Goal: Task Accomplishment & Management: Manage account settings

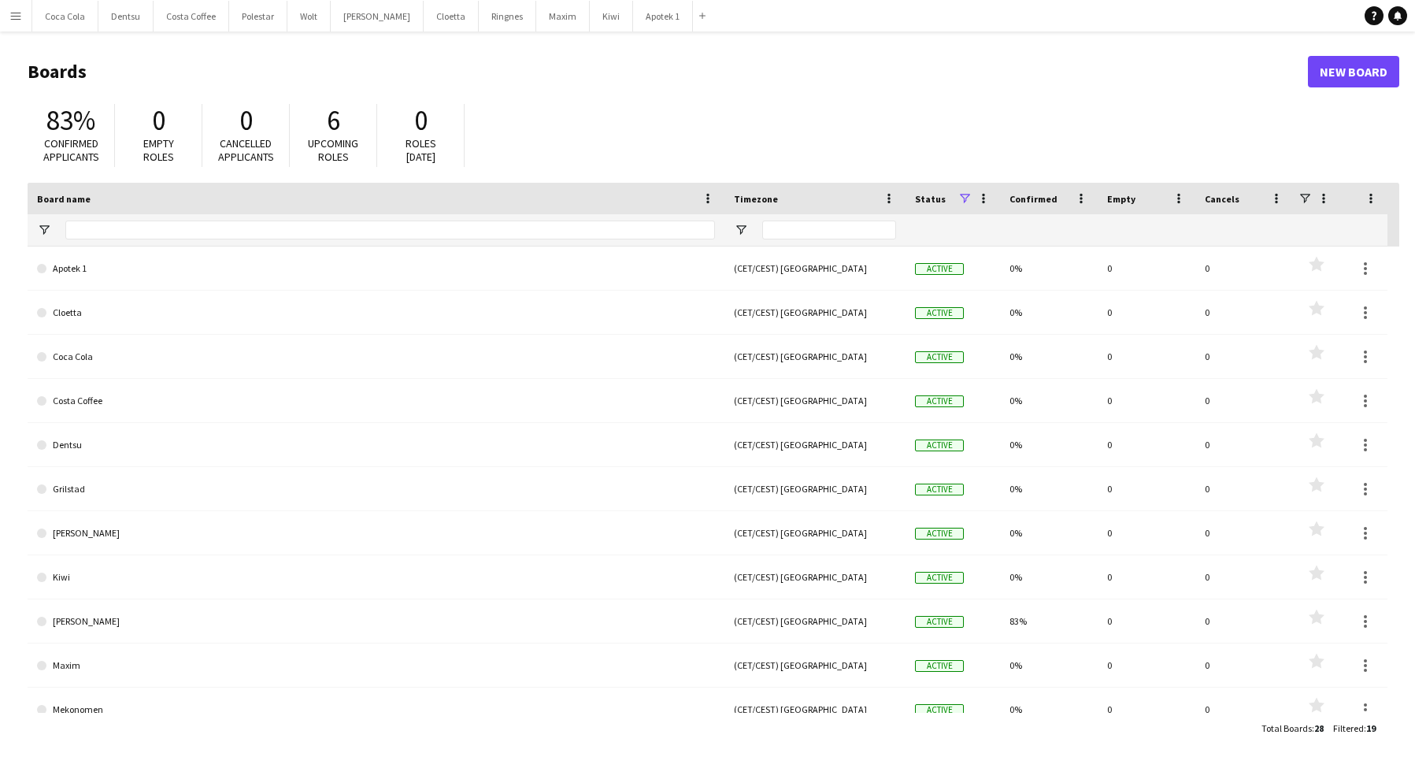
click at [21, 18] on app-icon "Menu" at bounding box center [15, 15] width 13 height 13
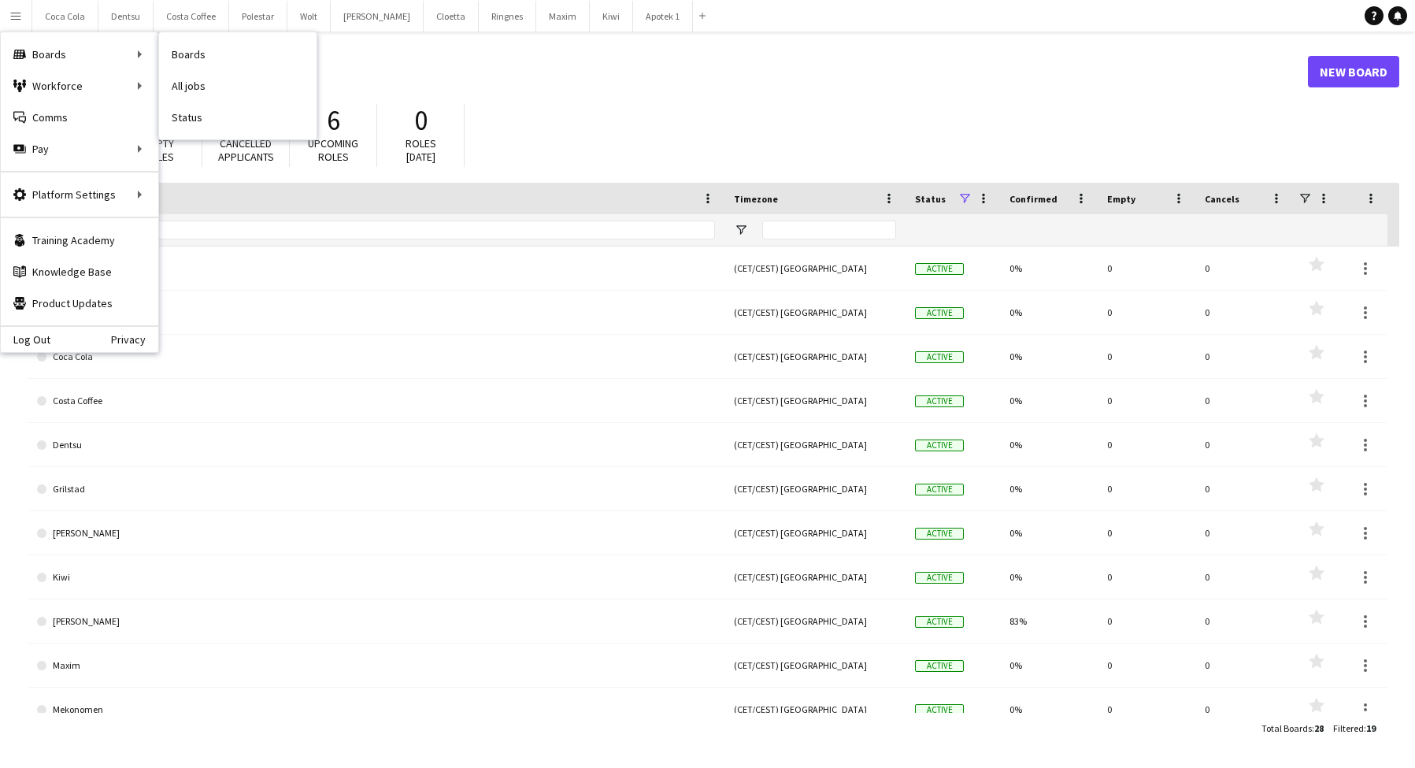
click at [246, 50] on link "Boards" at bounding box center [238, 55] width 158 height 32
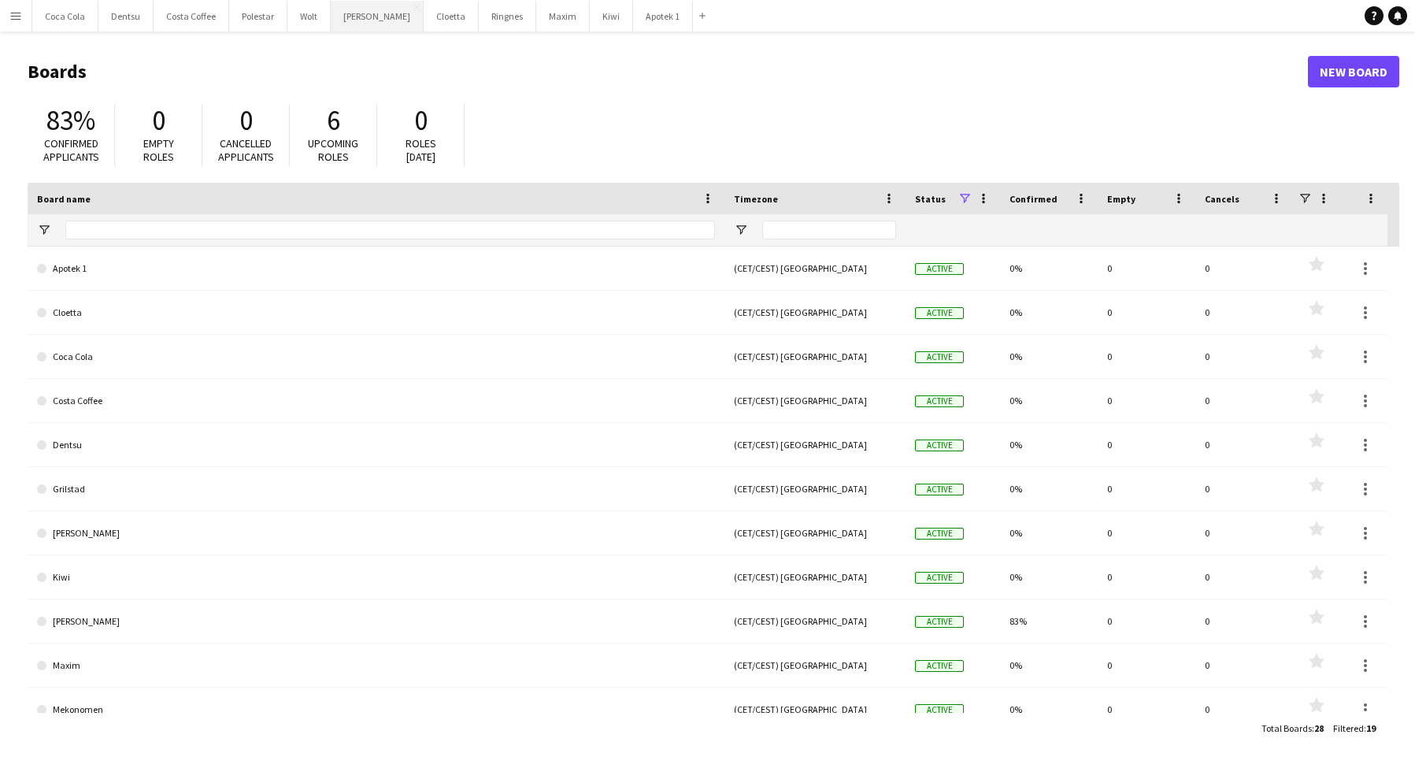
click at [342, 20] on button "[PERSON_NAME] Close" at bounding box center [377, 16] width 93 height 31
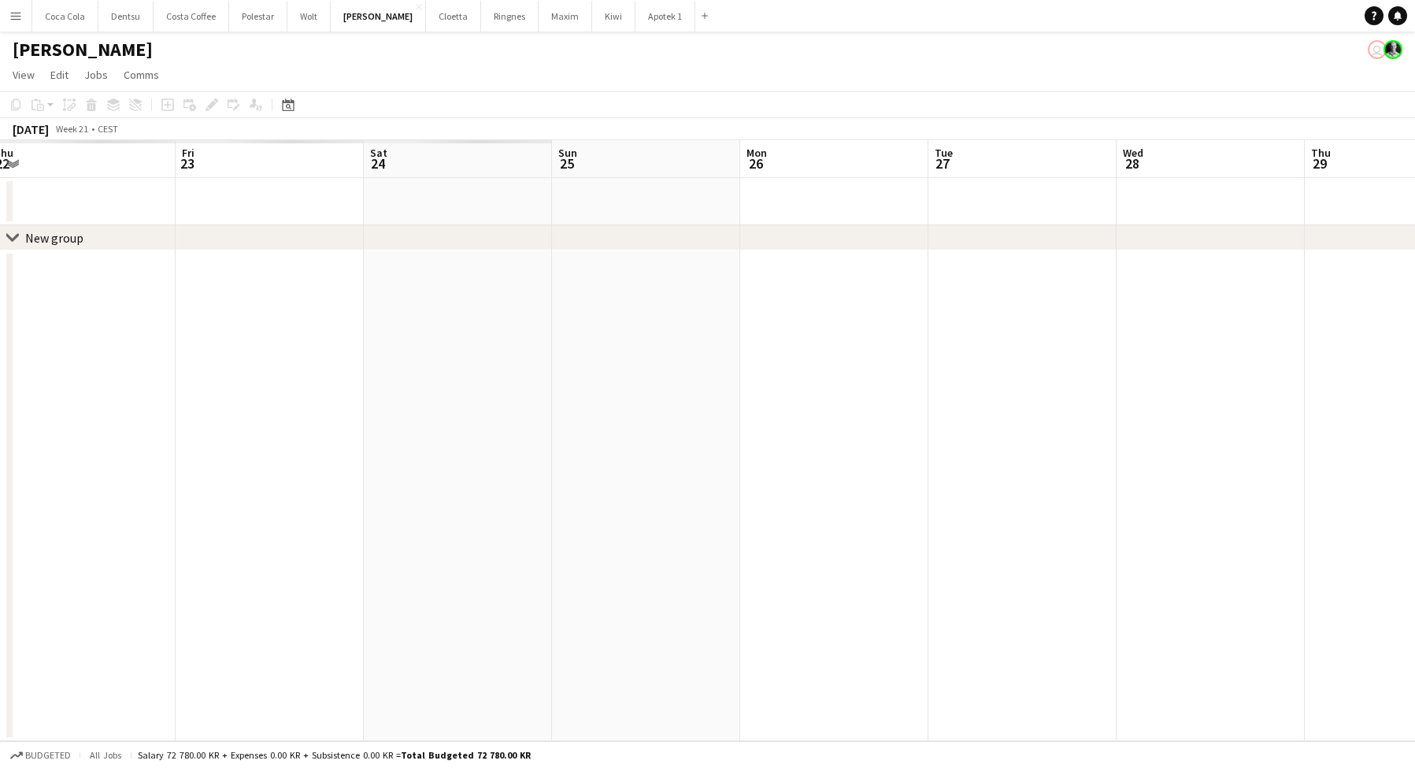
scroll to position [0, 492]
click at [43, 131] on div "[DATE]" at bounding box center [31, 129] width 36 height 16
click at [280, 98] on div "Date picker" at bounding box center [288, 104] width 19 height 19
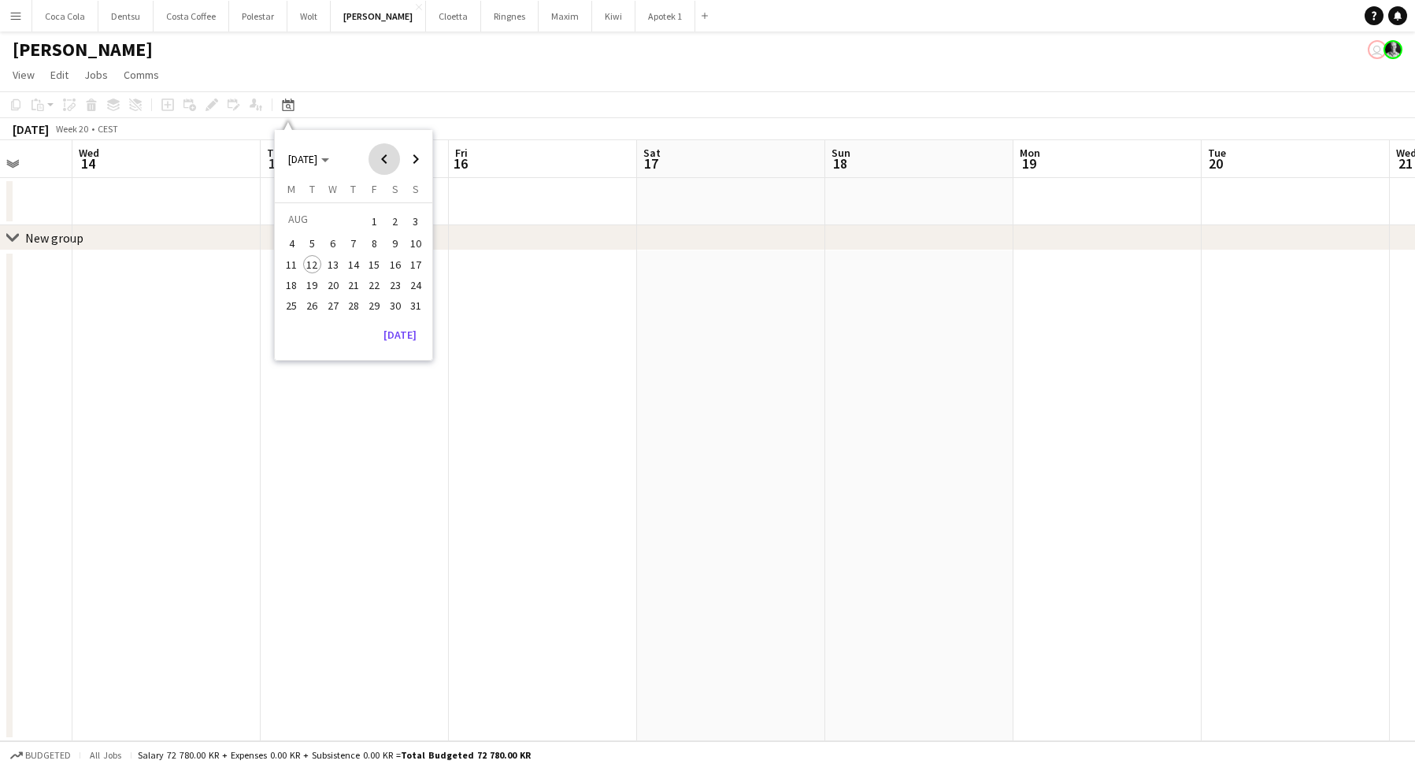
drag, startPoint x: 397, startPoint y: 158, endPoint x: 377, endPoint y: 159, distance: 19.7
click at [395, 159] on span "Previous month" at bounding box center [385, 159] width 32 height 32
click at [379, 160] on span "Previous month" at bounding box center [385, 159] width 32 height 32
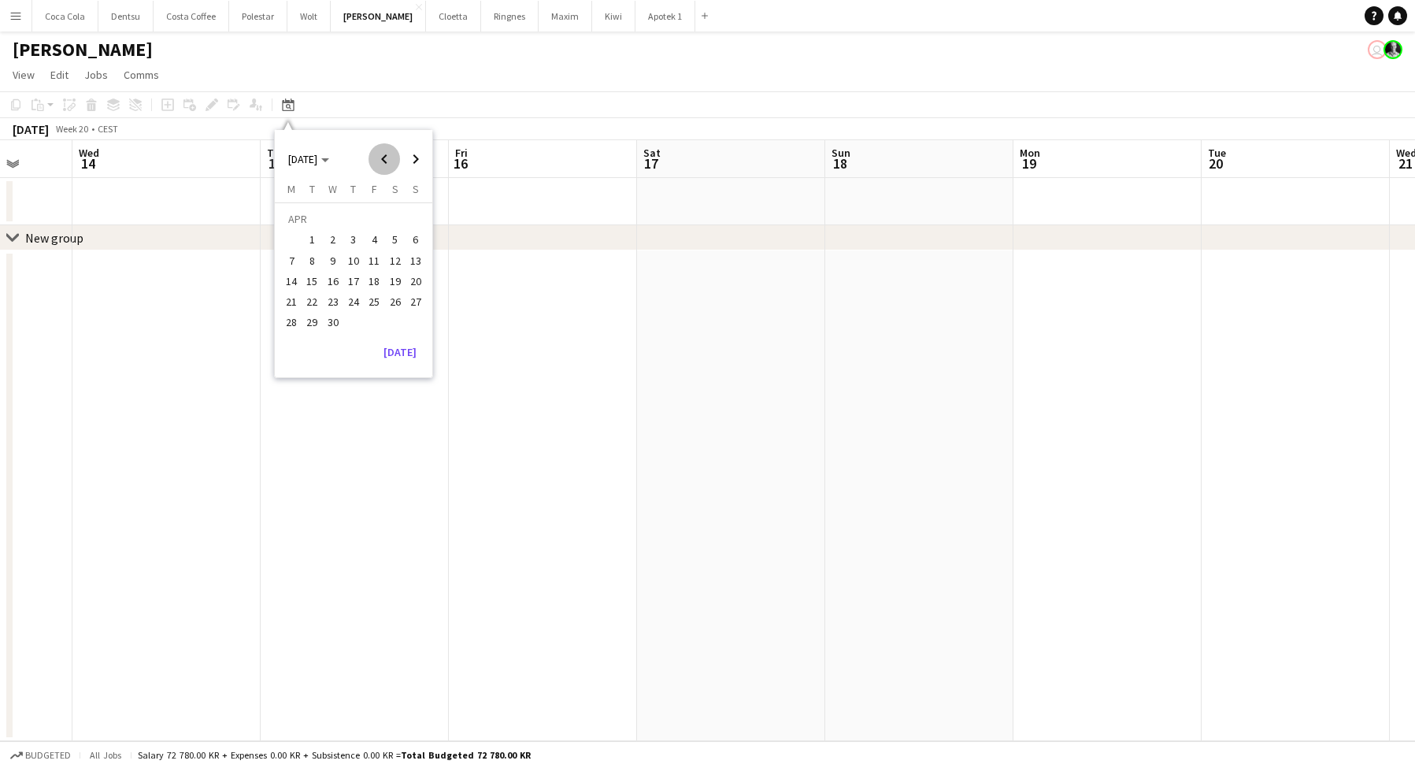
click at [379, 160] on span "Previous month" at bounding box center [385, 159] width 32 height 32
click at [379, 159] on span "Previous month" at bounding box center [385, 159] width 32 height 32
click at [379, 160] on span "Previous month" at bounding box center [385, 159] width 32 height 32
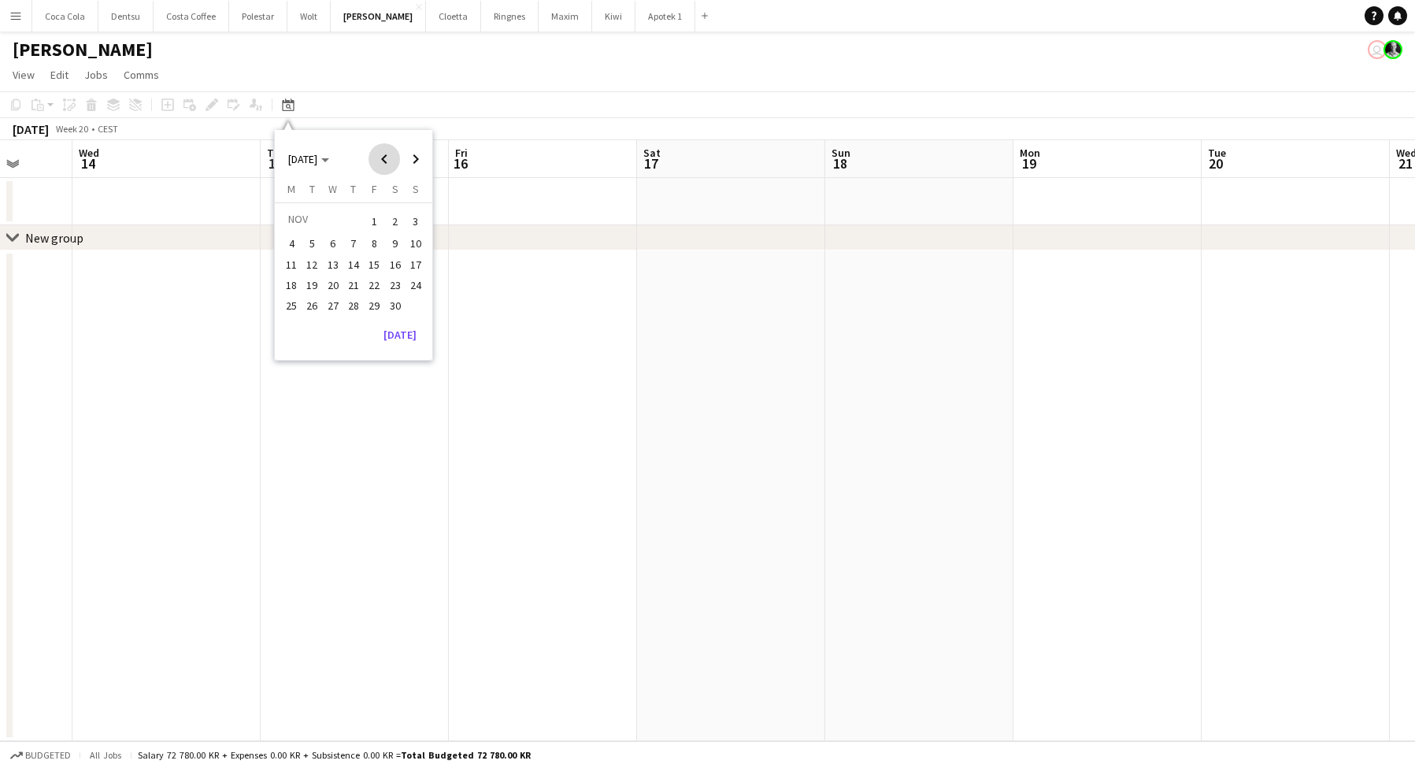
click at [380, 160] on span "Previous month" at bounding box center [385, 159] width 32 height 32
click at [380, 161] on span "Previous month" at bounding box center [385, 159] width 32 height 32
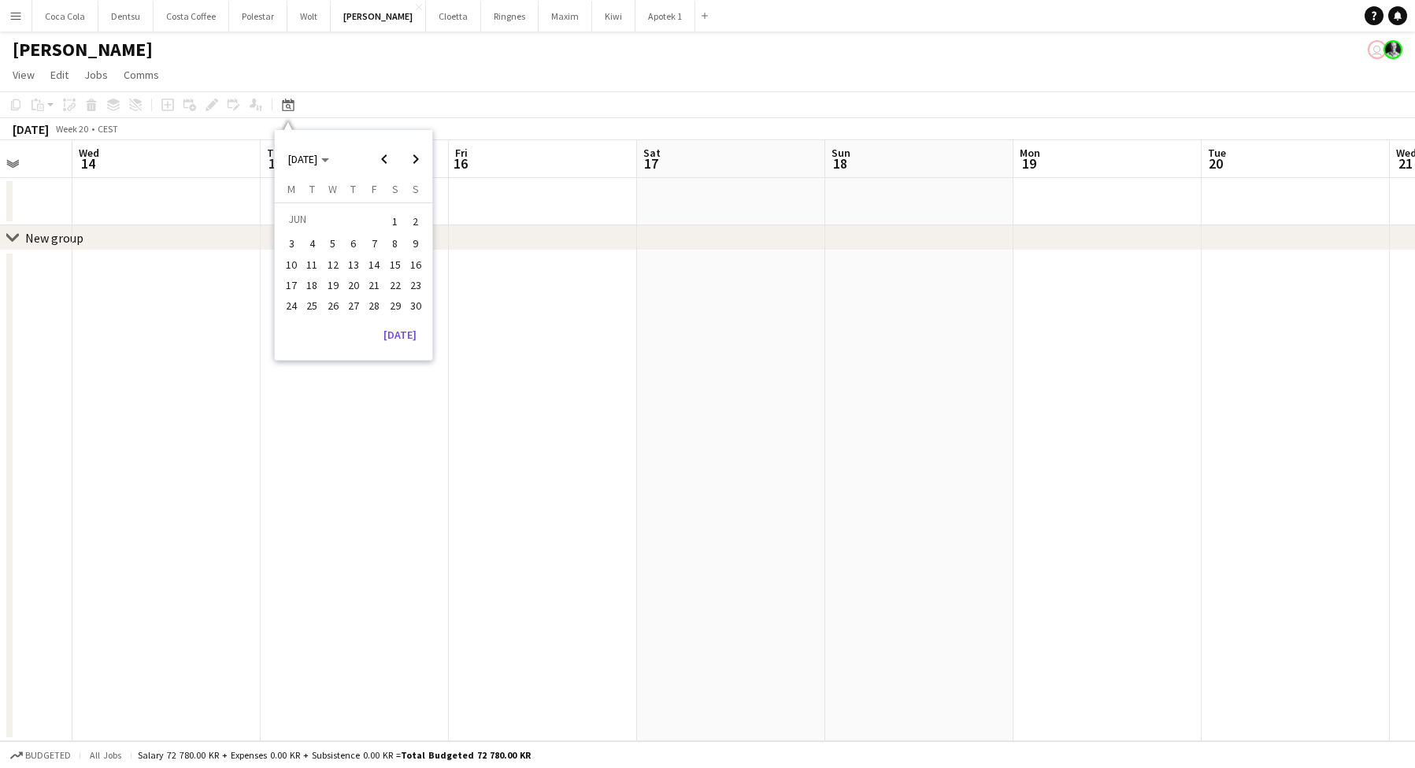
click at [396, 213] on span "1" at bounding box center [395, 221] width 19 height 22
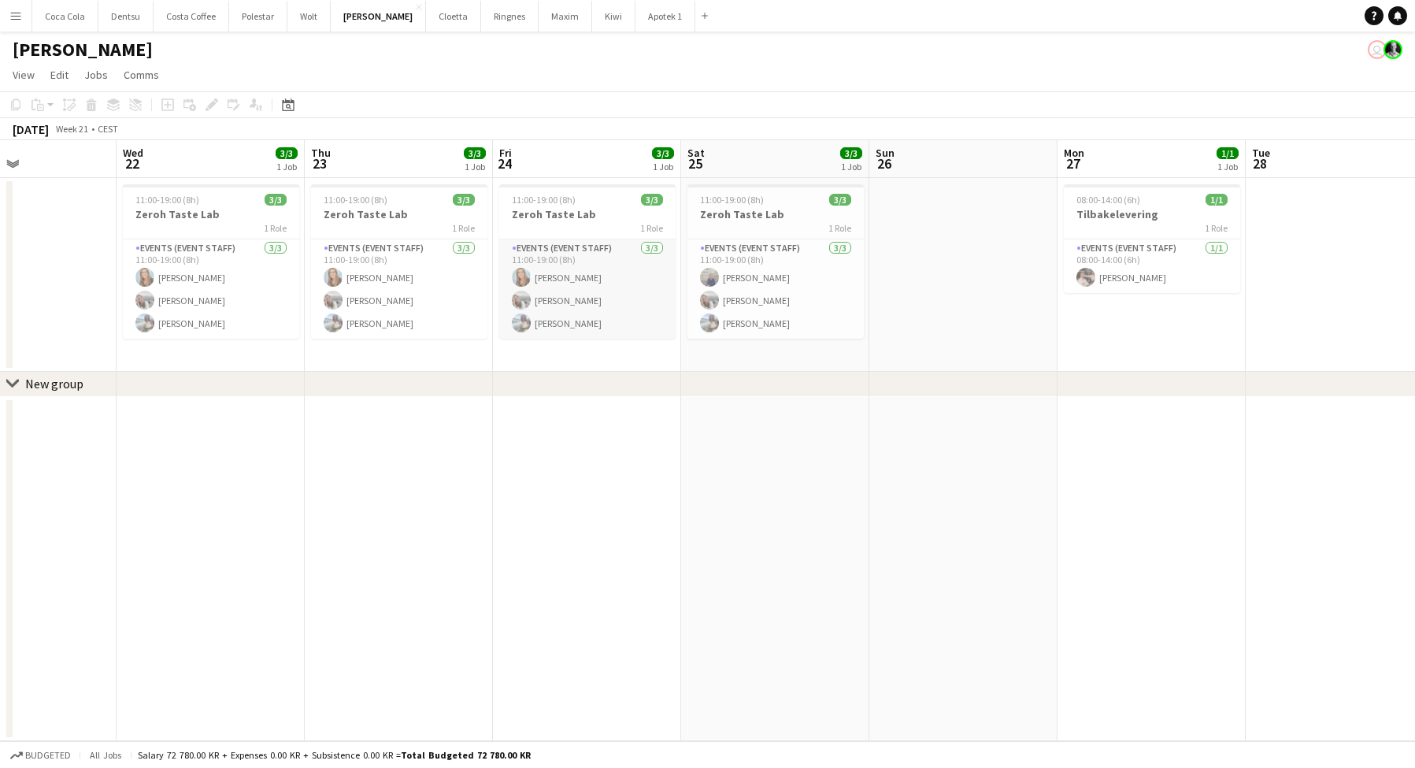
scroll to position [0, 447]
click at [416, 495] on app-date-cell at bounding box center [400, 569] width 188 height 345
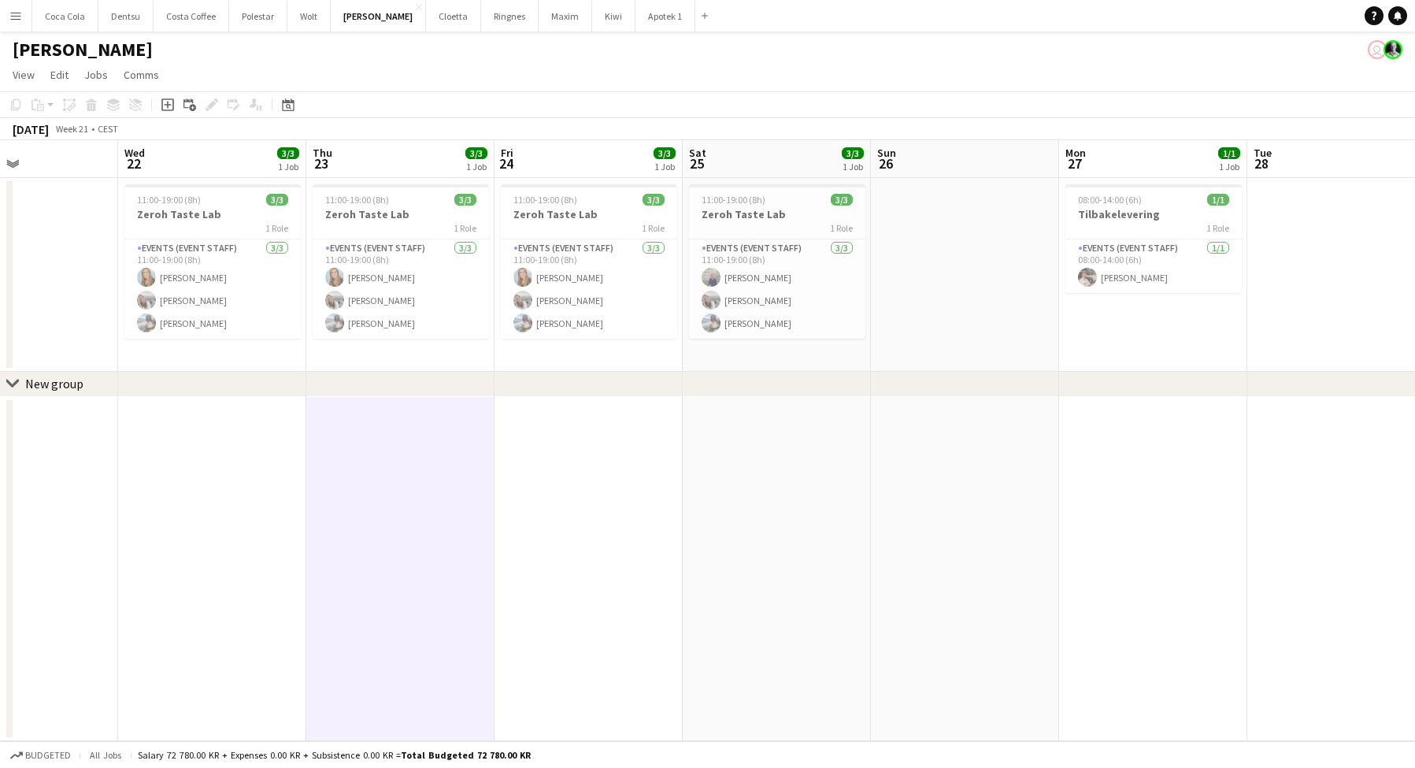
click at [693, 476] on app-date-cell at bounding box center [777, 569] width 188 height 345
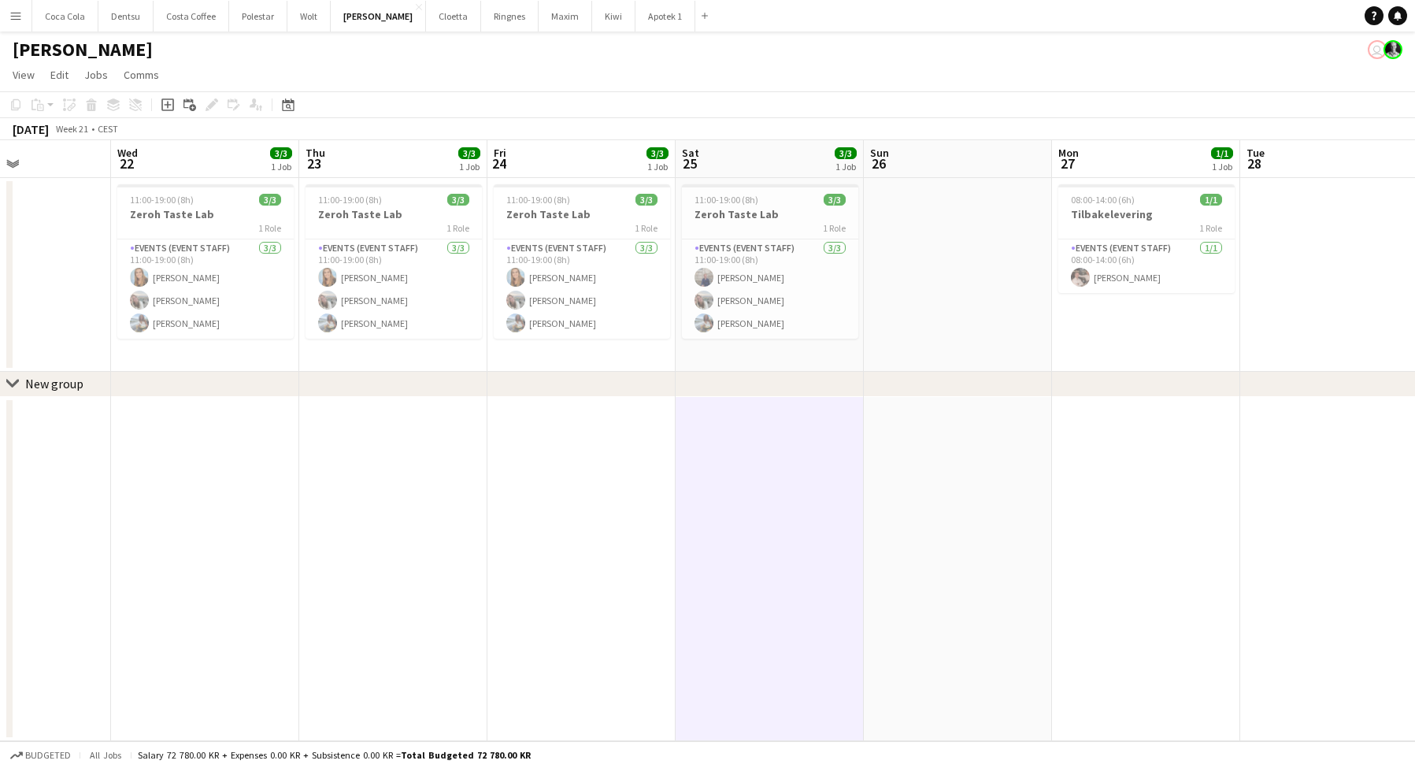
scroll to position [0, 436]
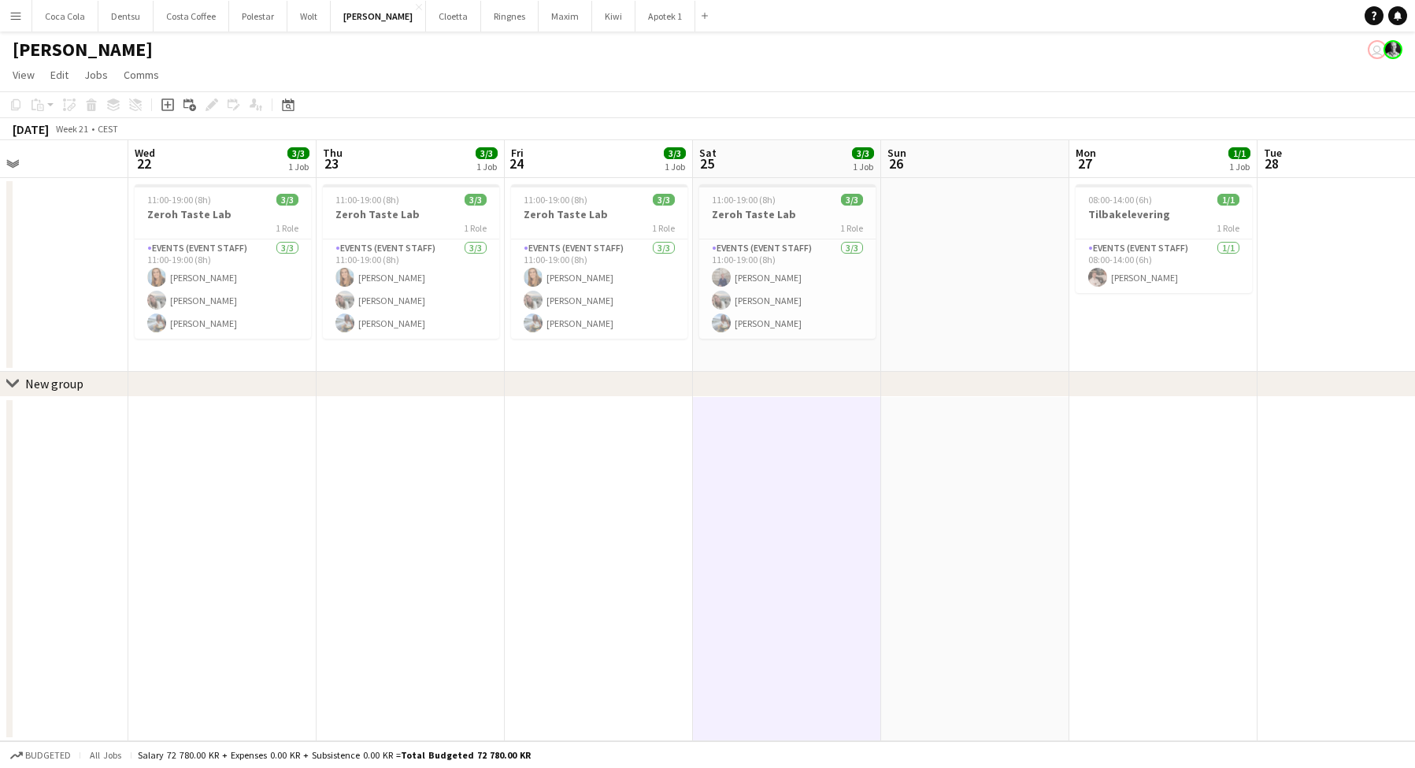
click at [309, 462] on app-date-cell at bounding box center [222, 569] width 188 height 345
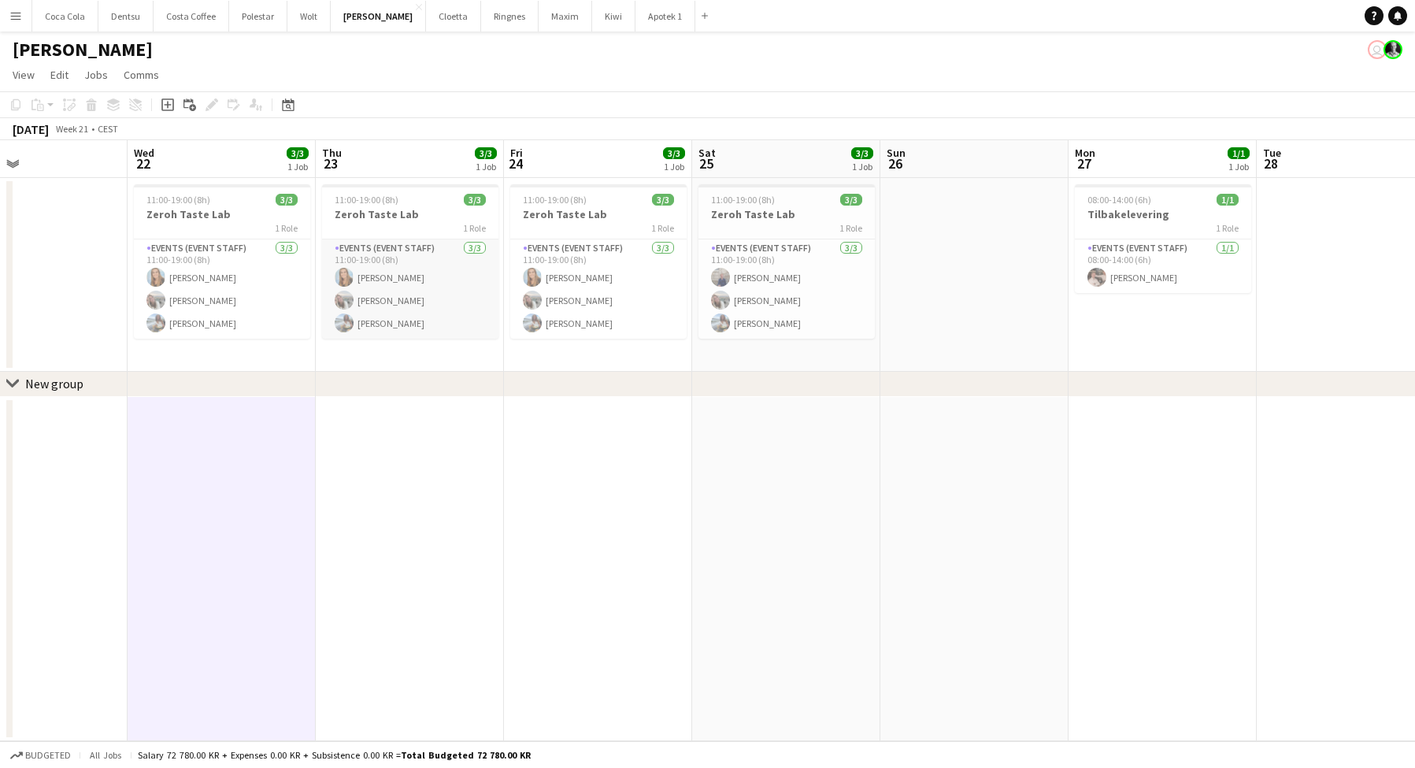
click at [392, 305] on app-card-role "Events (Event Staff) [DATE] 11:00-19:00 (8h) [PERSON_NAME] [PERSON_NAME] [PERSO…" at bounding box center [410, 288] width 176 height 99
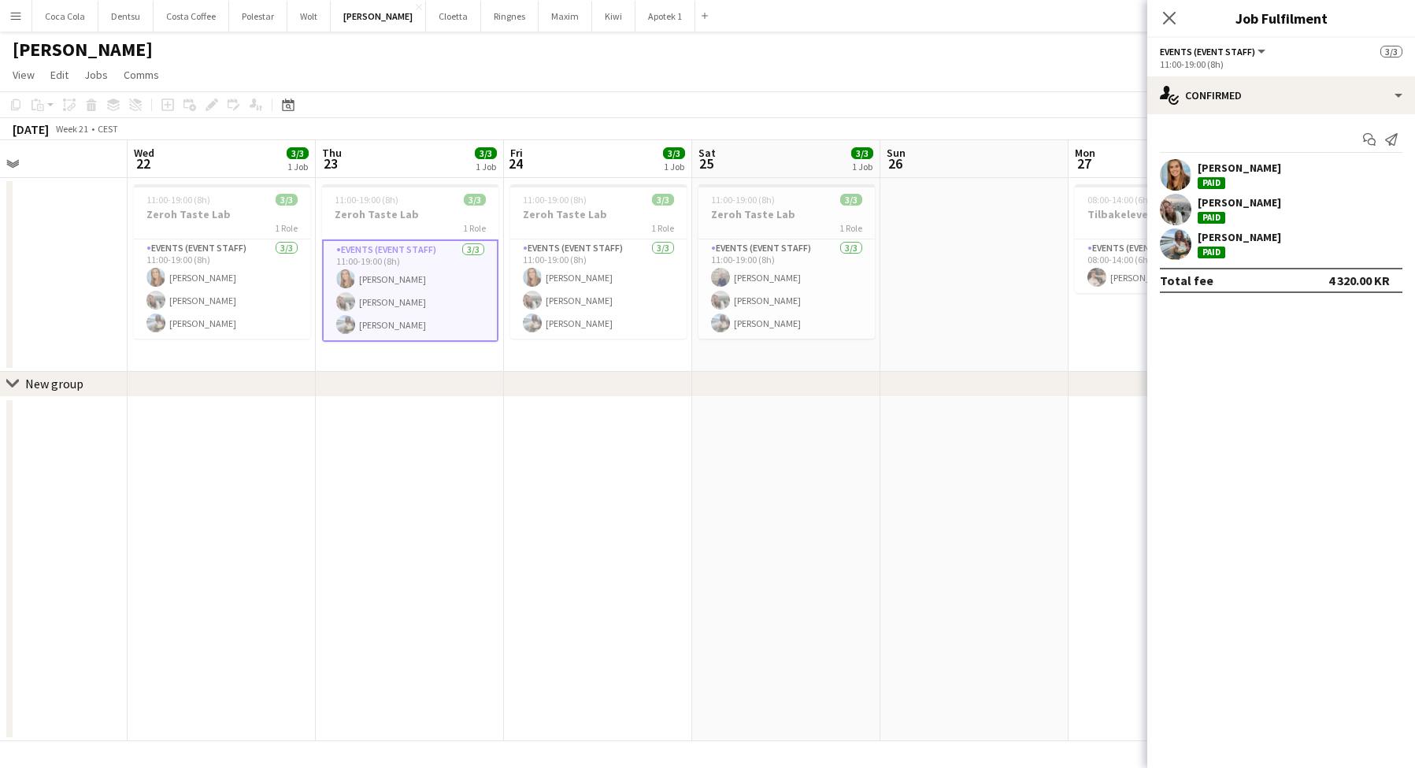
click at [1176, 180] on app-user-avatar at bounding box center [1176, 175] width 32 height 32
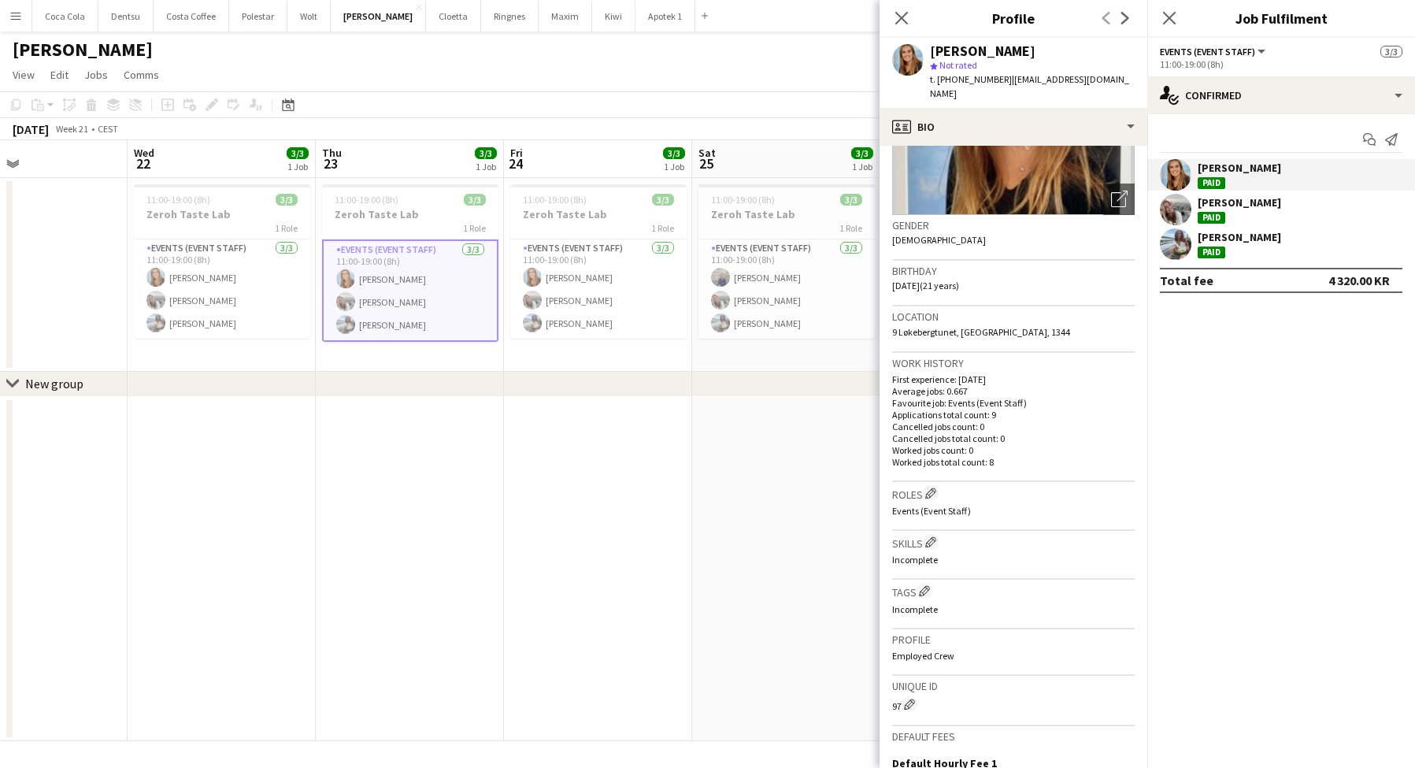
scroll to position [179, 0]
click at [1181, 211] on app-user-avatar at bounding box center [1176, 210] width 32 height 32
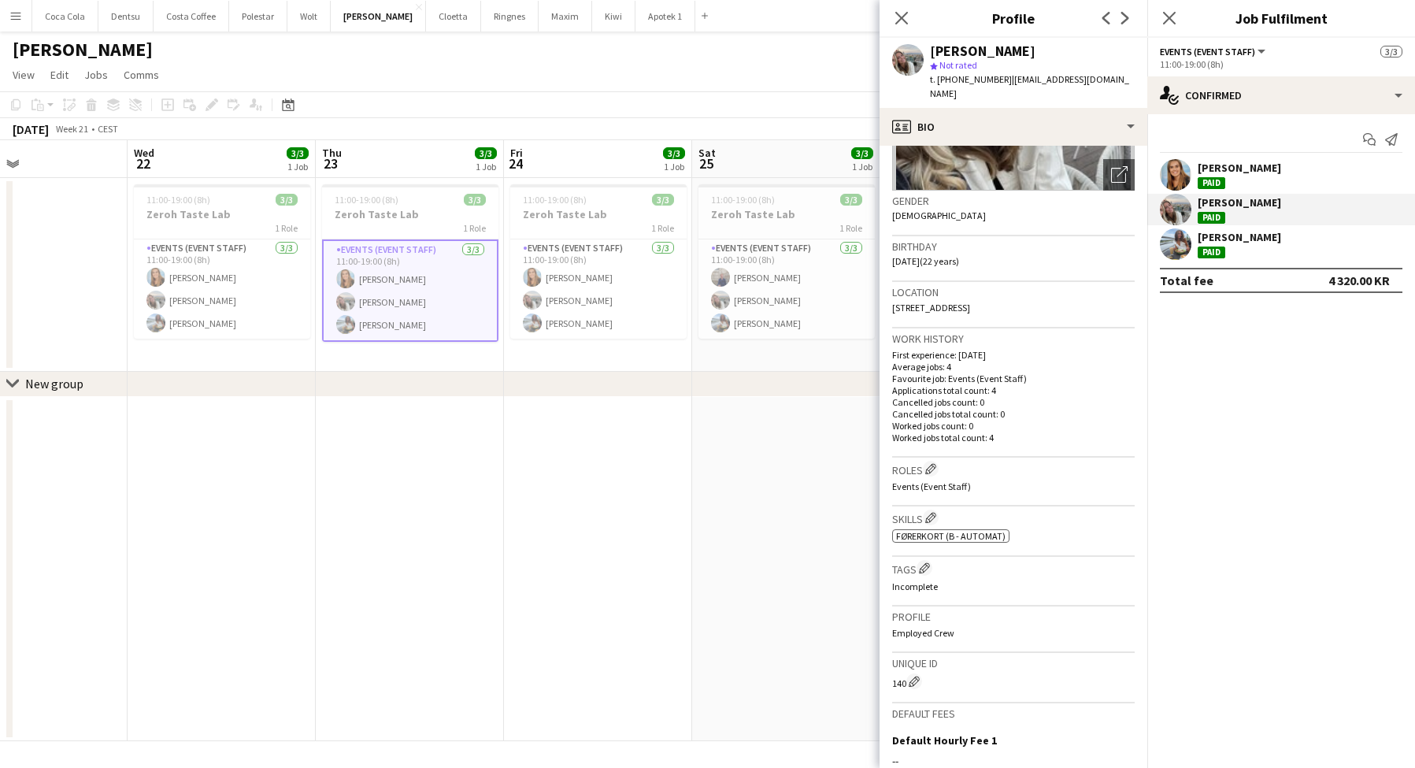
scroll to position [206, 0]
drag, startPoint x: 1178, startPoint y: 239, endPoint x: 1166, endPoint y: 269, distance: 31.4
click at [1178, 239] on app-user-avatar at bounding box center [1176, 244] width 32 height 32
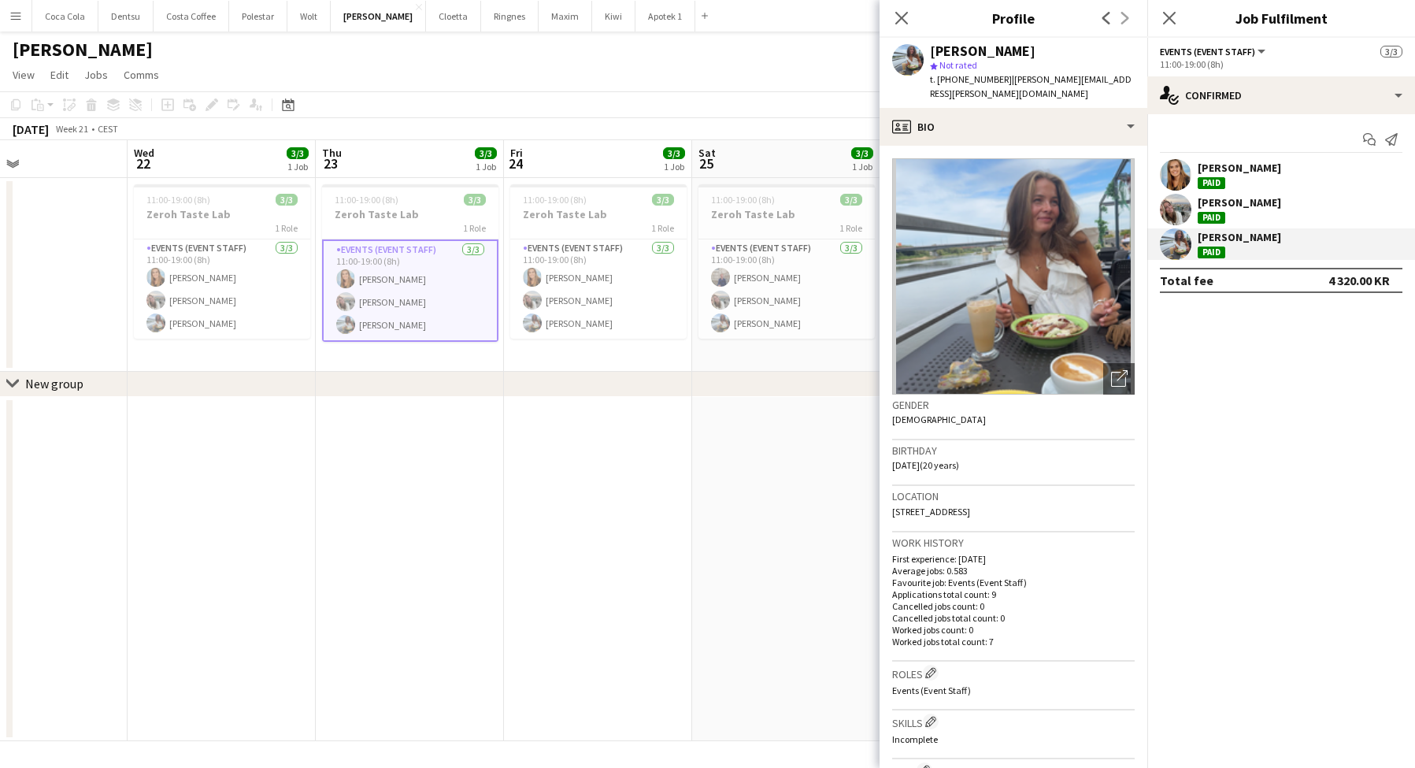
scroll to position [0, 0]
click at [1190, 207] on app-user-avatar at bounding box center [1176, 210] width 32 height 32
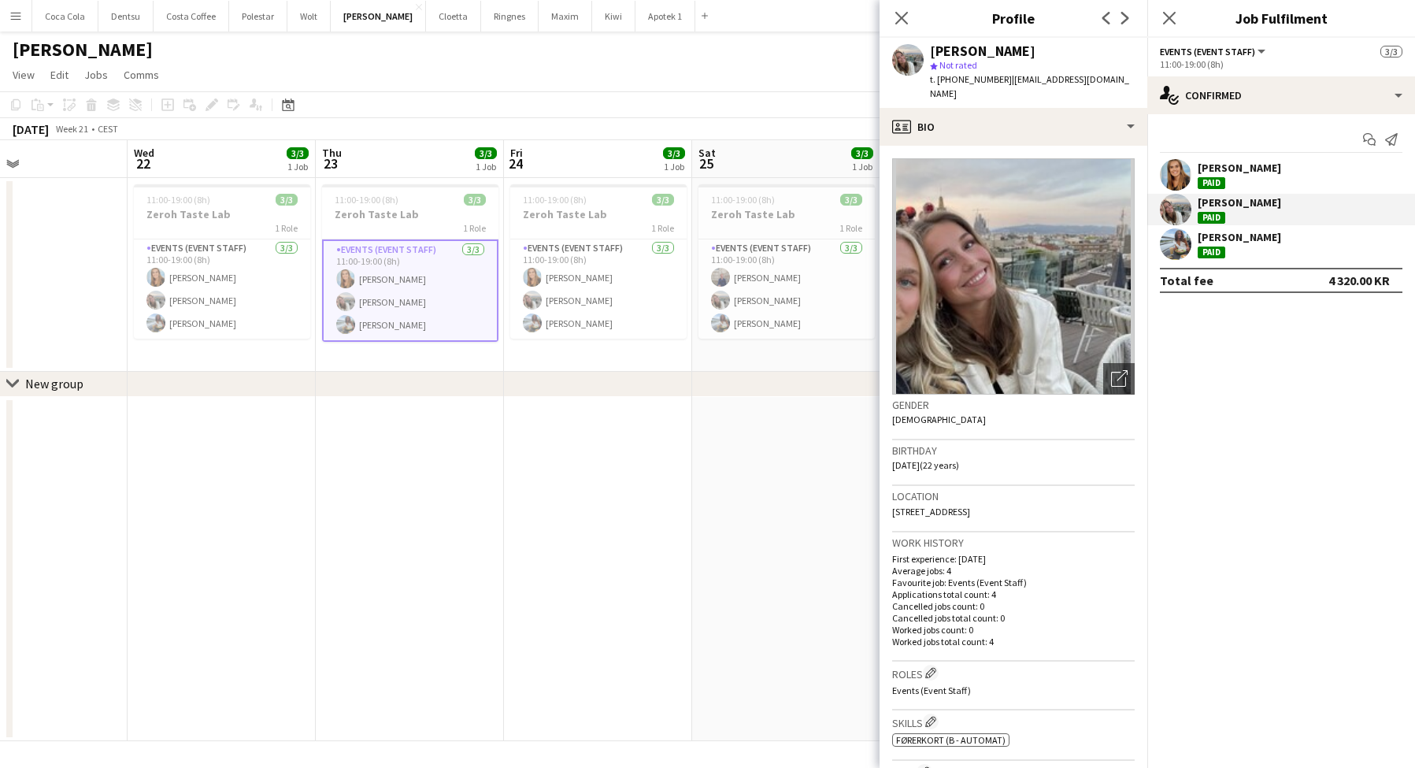
drag, startPoint x: 1173, startPoint y: 172, endPoint x: 1175, endPoint y: 180, distance: 9.0
click at [1173, 172] on app-user-avatar at bounding box center [1176, 175] width 32 height 32
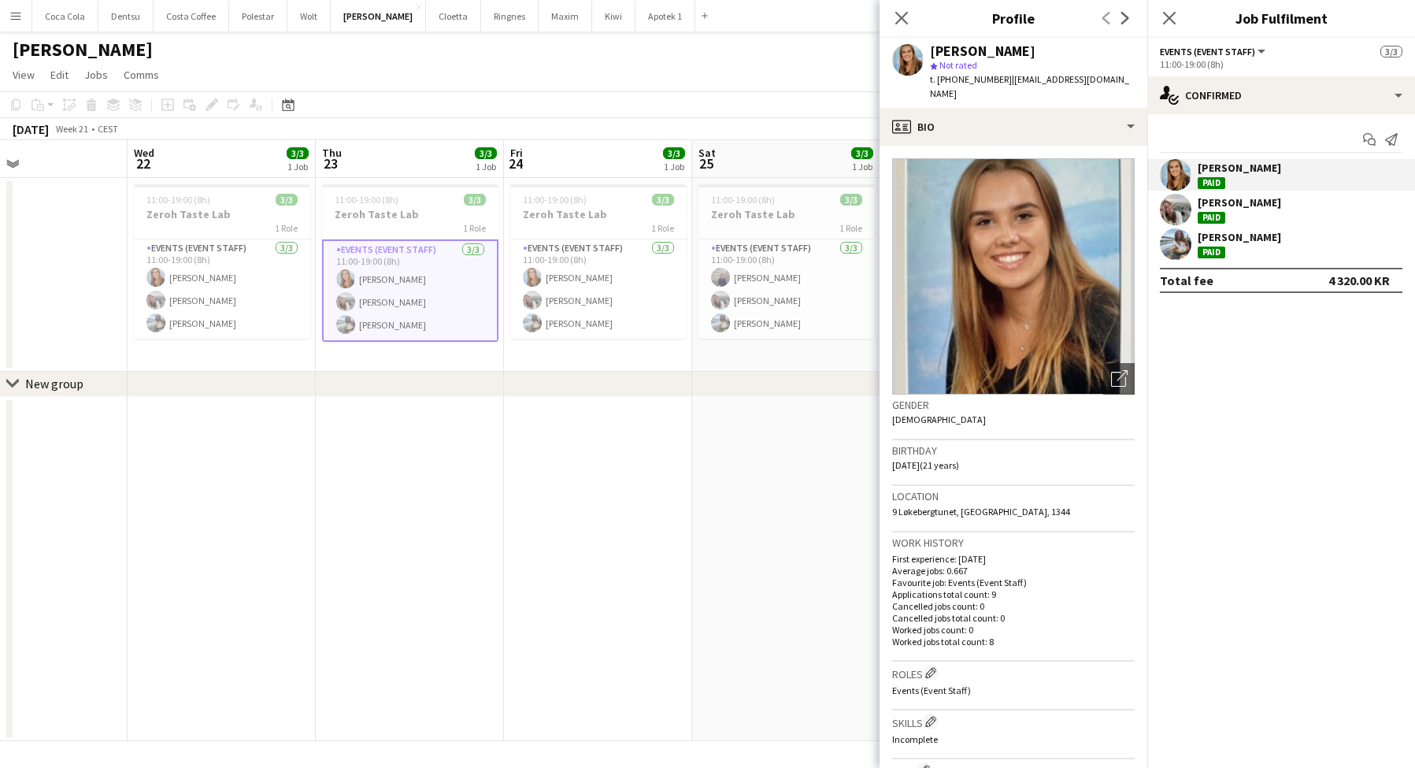
click at [574, 515] on app-date-cell at bounding box center [598, 569] width 188 height 345
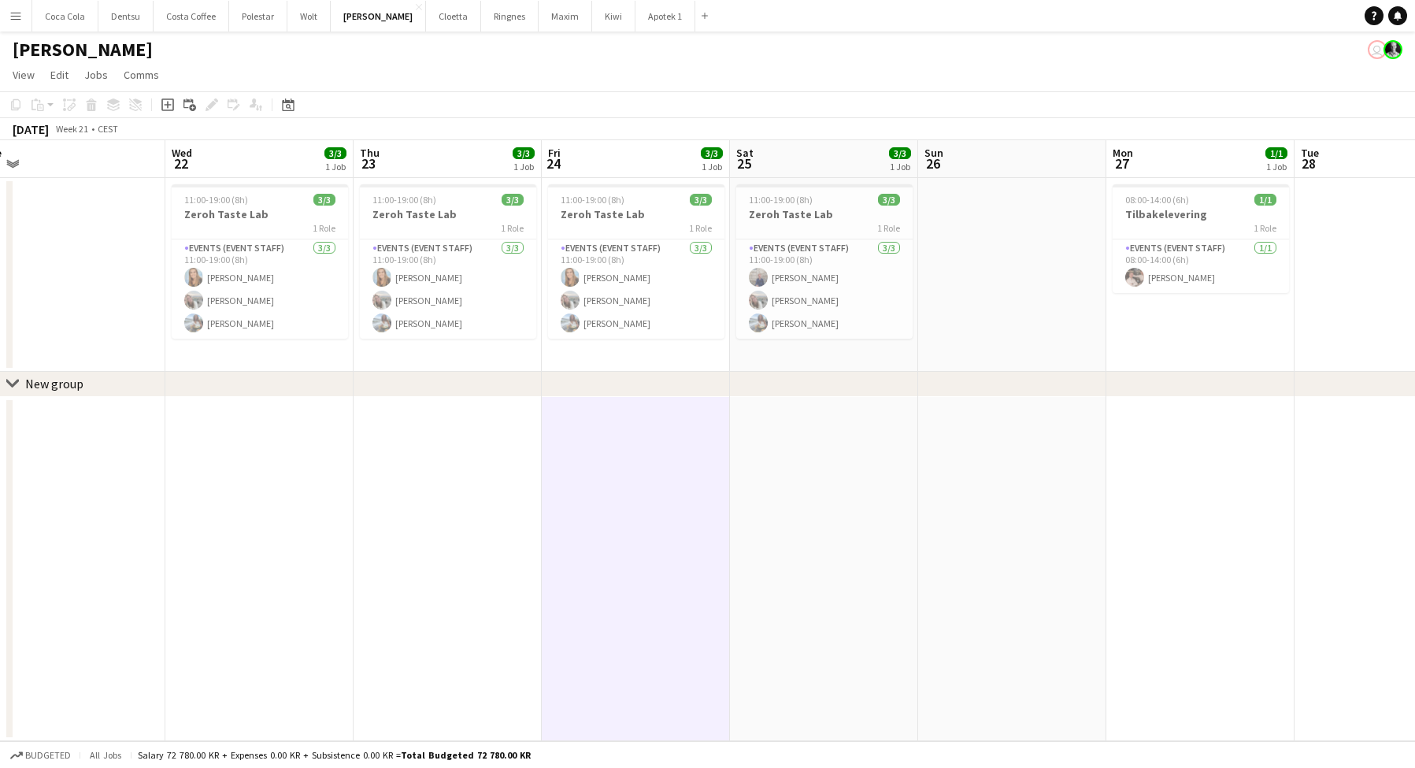
scroll to position [0, 398]
